Goal: Information Seeking & Learning: Learn about a topic

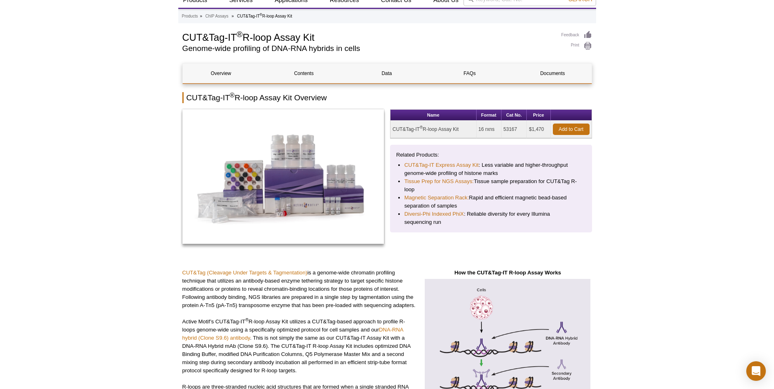
scroll to position [29, 0]
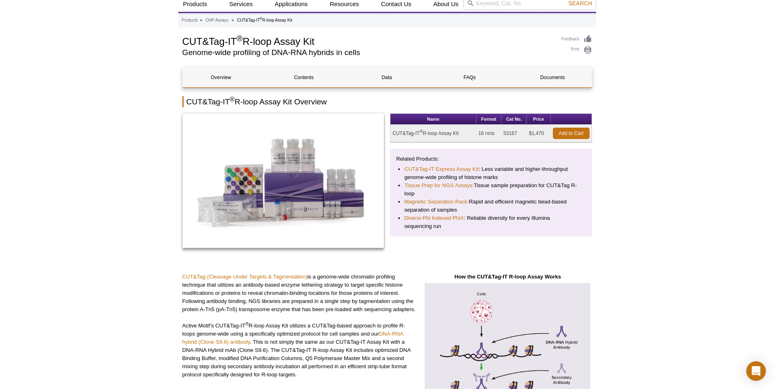
drag, startPoint x: 392, startPoint y: 133, endPoint x: 459, endPoint y: 133, distance: 66.9
click at [459, 133] on td "CUT&Tag-IT ® R-loop Assay Kit" at bounding box center [433, 134] width 86 height 18
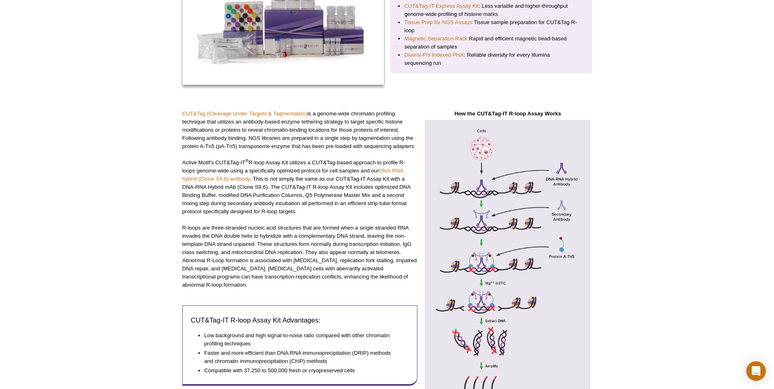
scroll to position [0, 0]
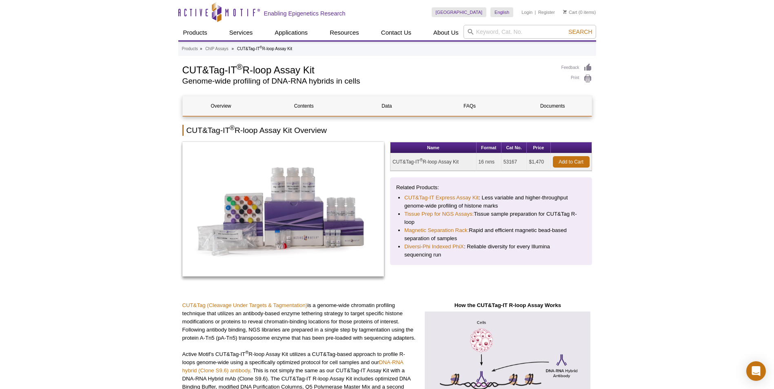
drag, startPoint x: 323, startPoint y: 70, endPoint x: 179, endPoint y: 66, distance: 143.6
drag, startPoint x: 179, startPoint y: 66, endPoint x: 270, endPoint y: 72, distance: 90.8
copy h1 "CUT&Tag-IT ® R-loop Assay Kit"
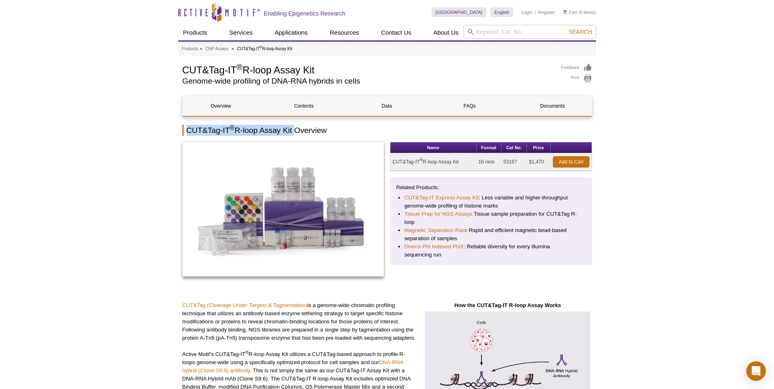
drag, startPoint x: 294, startPoint y: 130, endPoint x: 188, endPoint y: 132, distance: 105.6
click at [188, 132] on h2 "CUT&Tag-IT ® R-loop Assay Kit Overview" at bounding box center [386, 130] width 409 height 11
drag, startPoint x: 188, startPoint y: 132, endPoint x: 252, endPoint y: 132, distance: 63.6
copy h2 "CUT&Tag-IT ® R-loop Assay Kit"
click at [311, 132] on h2 "CUT&Tag-IT ® R-loop Assay Kit Overview" at bounding box center [386, 130] width 409 height 11
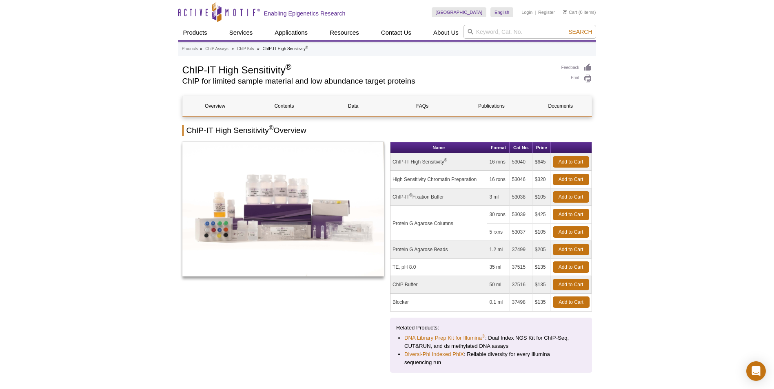
drag, startPoint x: 394, startPoint y: 161, endPoint x: 420, endPoint y: 175, distance: 30.3
click at [420, 175] on tbody "ChIP-IT High Sensitivity ® 16 rxns 53040 $645 Add to Cart High Sensitivity Chro…" at bounding box center [490, 232] width 201 height 158
drag, startPoint x: 392, startPoint y: 160, endPoint x: 407, endPoint y: 285, distance: 125.6
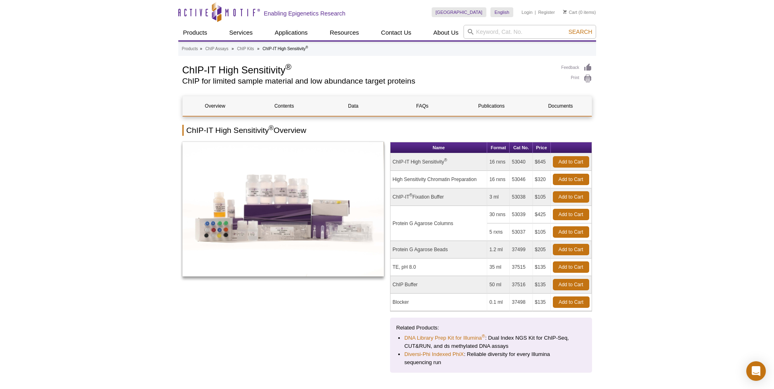
click at [407, 285] on tbody "ChIP-IT High Sensitivity ® 16 rxns 53040 $645 Add to Cart High Sensitivity Chro…" at bounding box center [490, 232] width 201 height 158
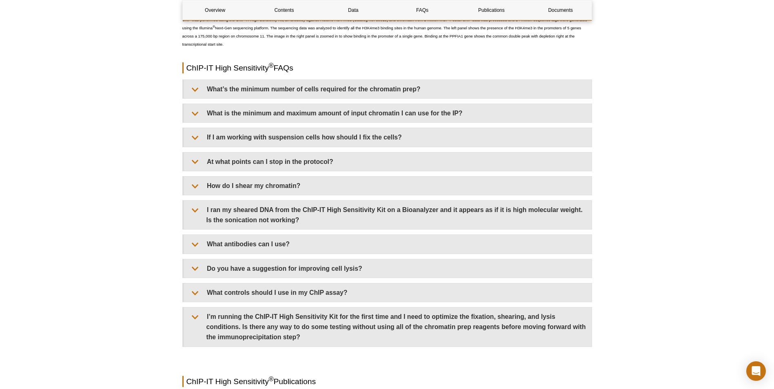
scroll to position [2273, 0]
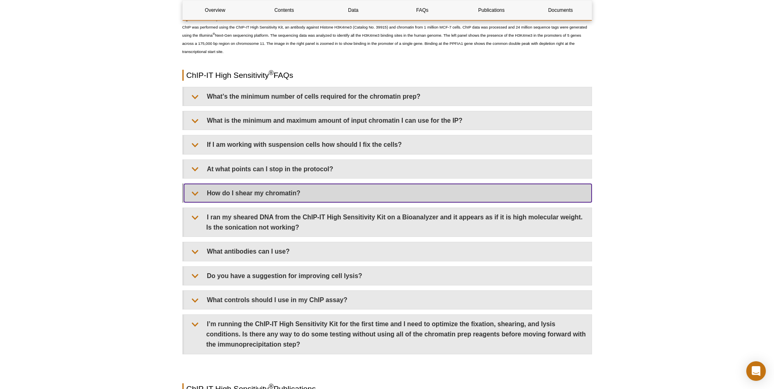
click at [392, 189] on summary "How do I shear my chromatin?" at bounding box center [387, 193] width 407 height 18
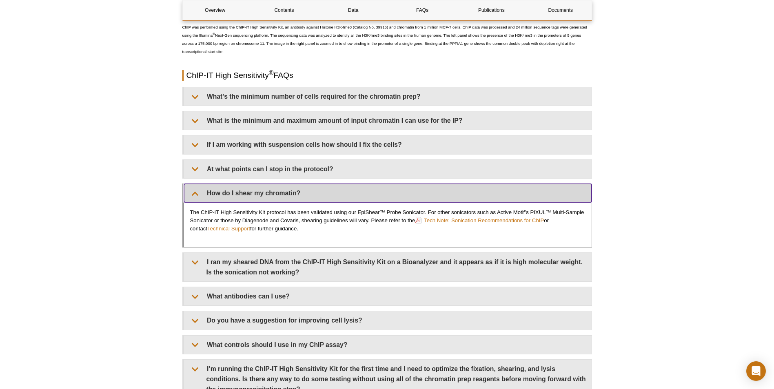
click at [392, 189] on summary "How do I shear my chromatin?" at bounding box center [387, 193] width 407 height 18
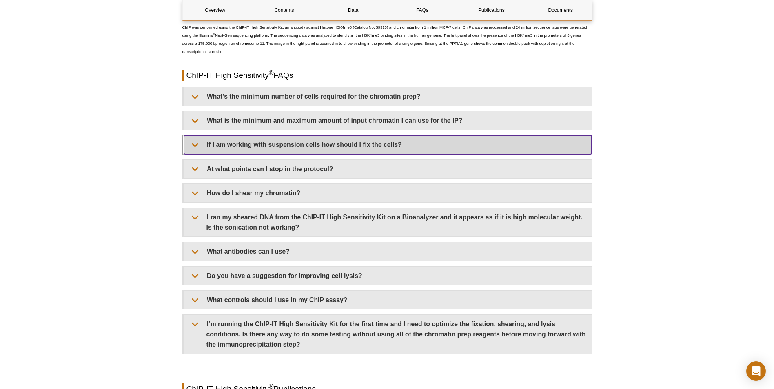
click at [396, 142] on summary "If I am working with suspension cells how should I fix the cells?" at bounding box center [387, 144] width 407 height 18
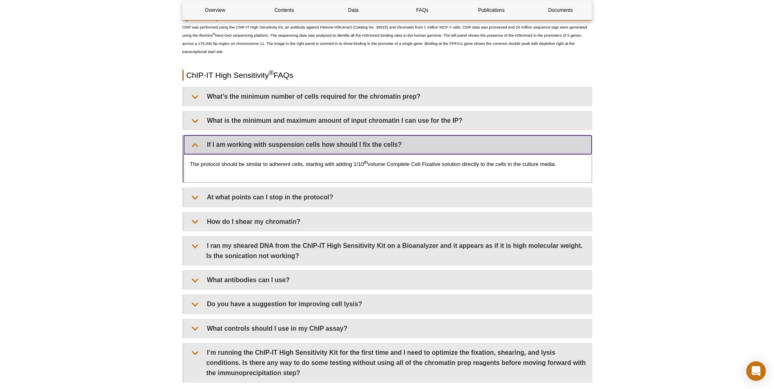
click at [396, 142] on summary "If I am working with suspension cells how should I fix the cells?" at bounding box center [387, 144] width 407 height 18
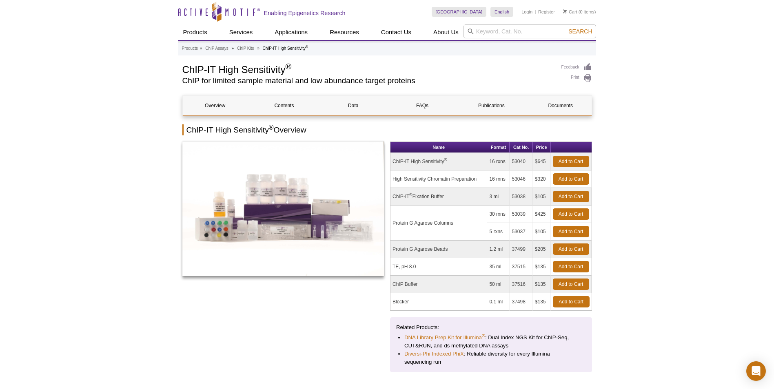
scroll to position [0, 0]
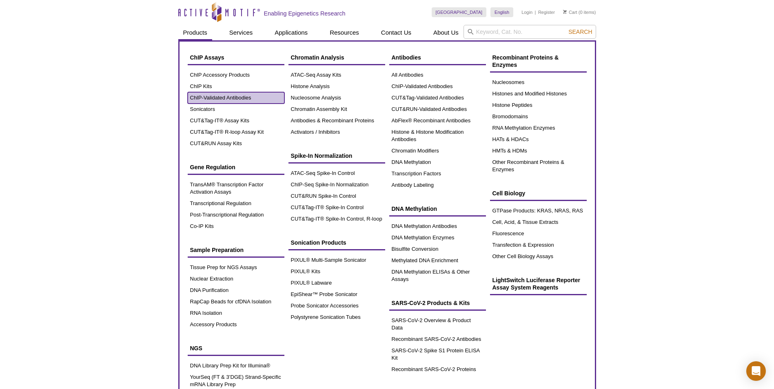
click at [217, 95] on link "ChIP-Validated Antibodies" at bounding box center [236, 97] width 97 height 11
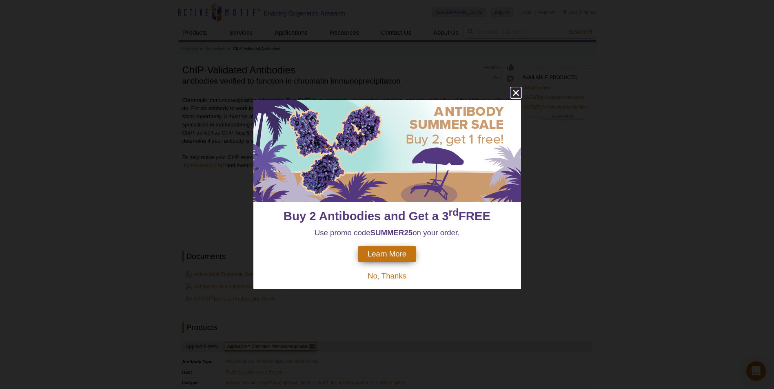
click at [515, 90] on icon "close" at bounding box center [516, 93] width 10 height 10
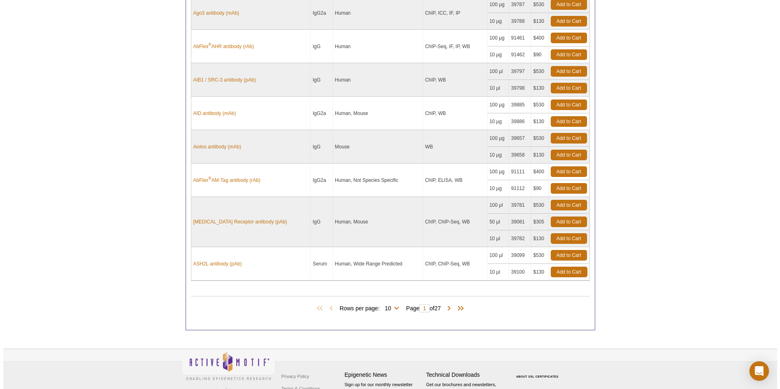
scroll to position [621, 0]
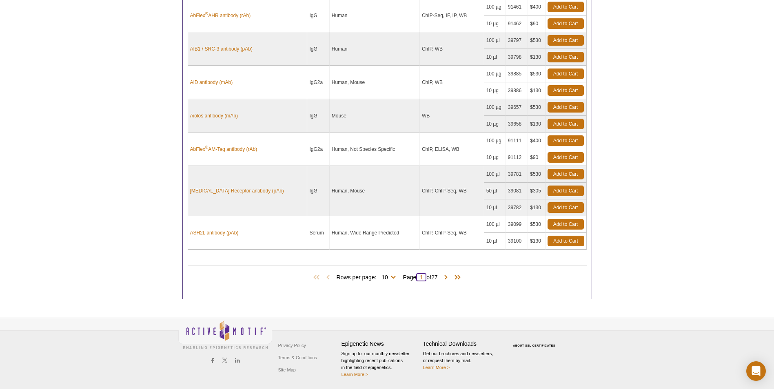
click at [423, 279] on input "1" at bounding box center [421, 277] width 10 height 8
type input "10"
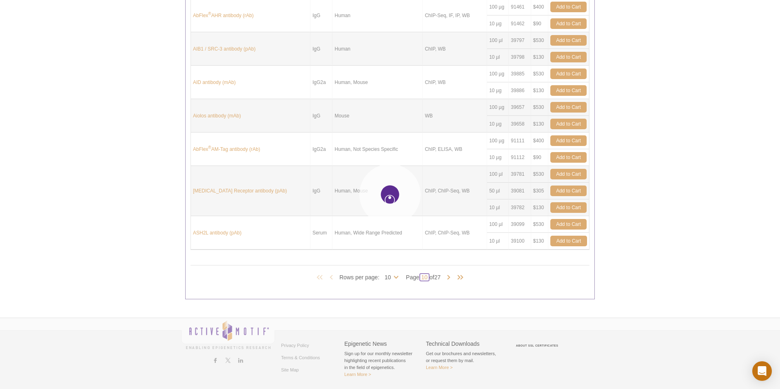
type input "10"
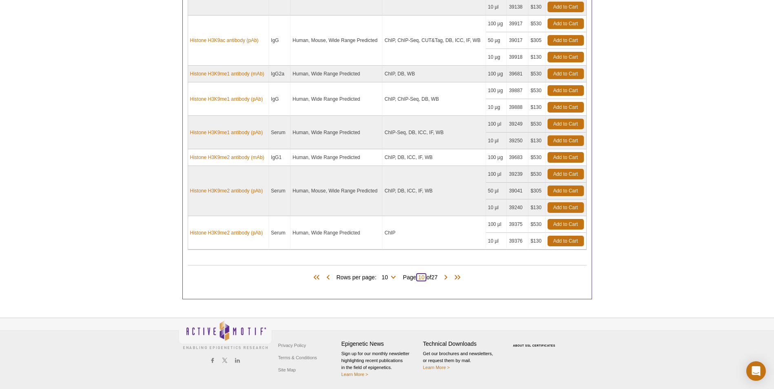
drag, startPoint x: 424, startPoint y: 279, endPoint x: 418, endPoint y: 279, distance: 5.7
click at [418, 279] on input "10" at bounding box center [421, 277] width 10 height 8
type input "15"
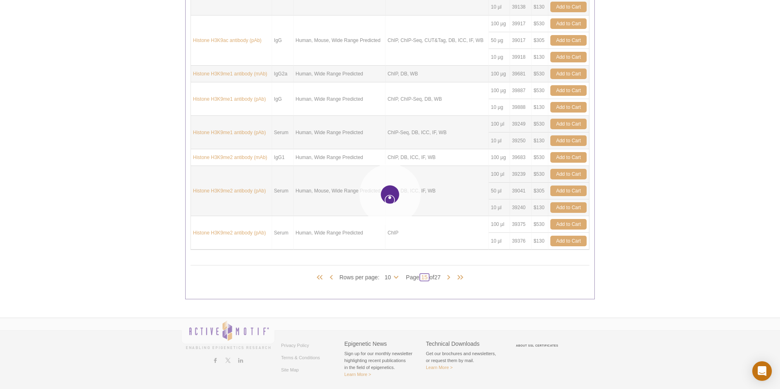
type input "15"
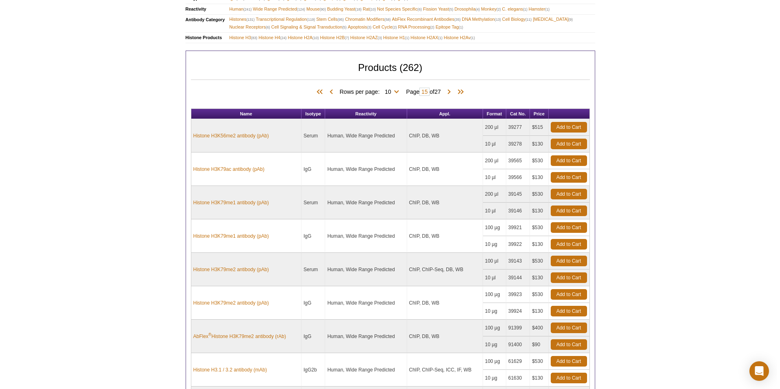
scroll to position [588, 0]
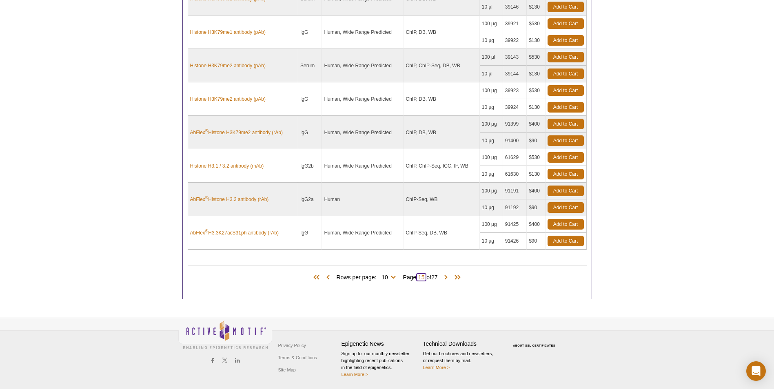
drag, startPoint x: 424, startPoint y: 279, endPoint x: 415, endPoint y: 279, distance: 9.4
click at [415, 279] on span "Page 15 of 27" at bounding box center [420, 277] width 43 height 8
type input "20"
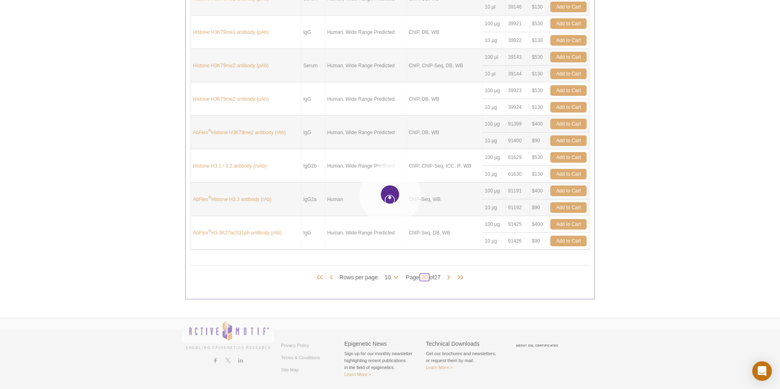
type input "20"
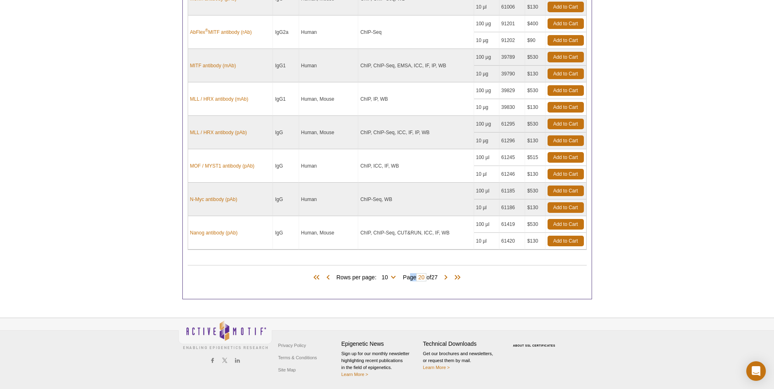
drag, startPoint x: 426, startPoint y: 278, endPoint x: 409, endPoint y: 275, distance: 16.9
click at [409, 275] on span "Page 20 of 27" at bounding box center [420, 277] width 43 height 8
drag, startPoint x: 409, startPoint y: 275, endPoint x: 448, endPoint y: 293, distance: 42.5
click at [448, 293] on div "Products (262) Rows per page: 10 25 50 100 All 10 Page 20 of 27" at bounding box center [387, 275] width 399 height 37
click at [424, 278] on input "20" at bounding box center [421, 277] width 10 height 8
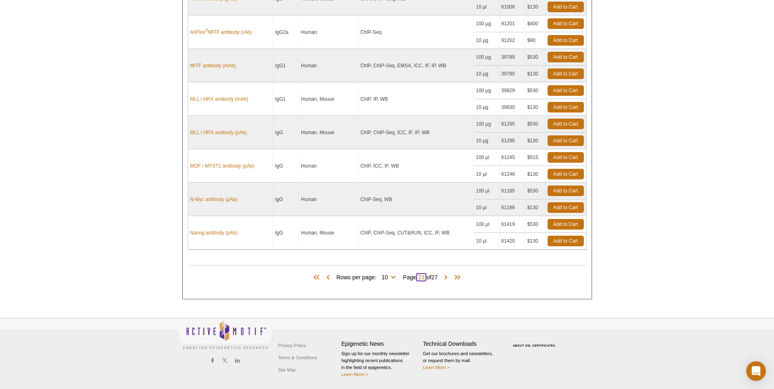
type input "23"
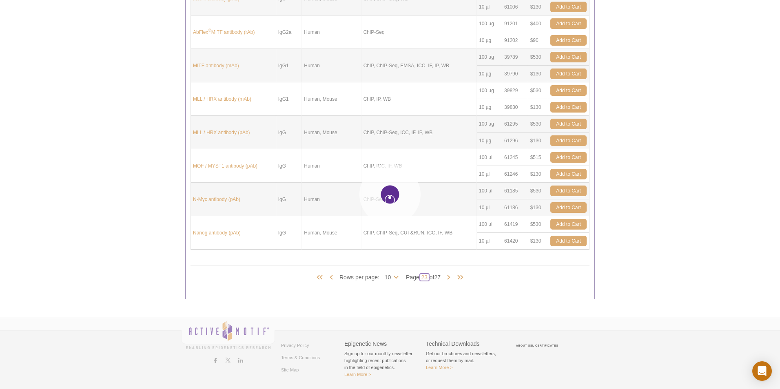
type input "23"
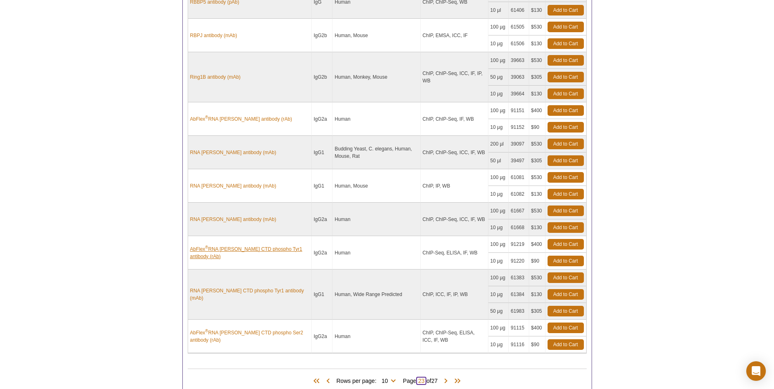
scroll to position [514, 0]
